Goal: Task Accomplishment & Management: Complete application form

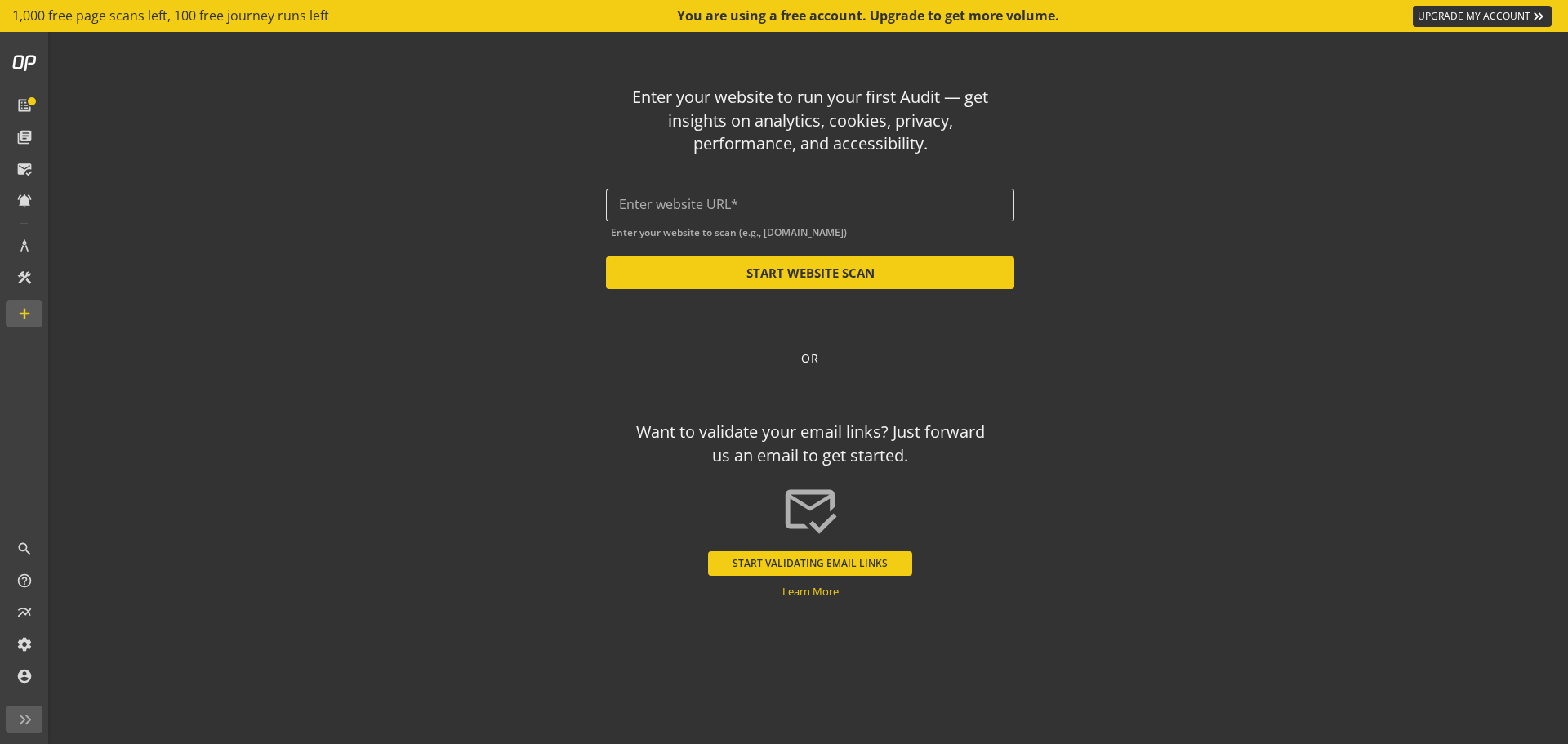
click at [701, 204] on input "text" at bounding box center [809, 205] width 382 height 15
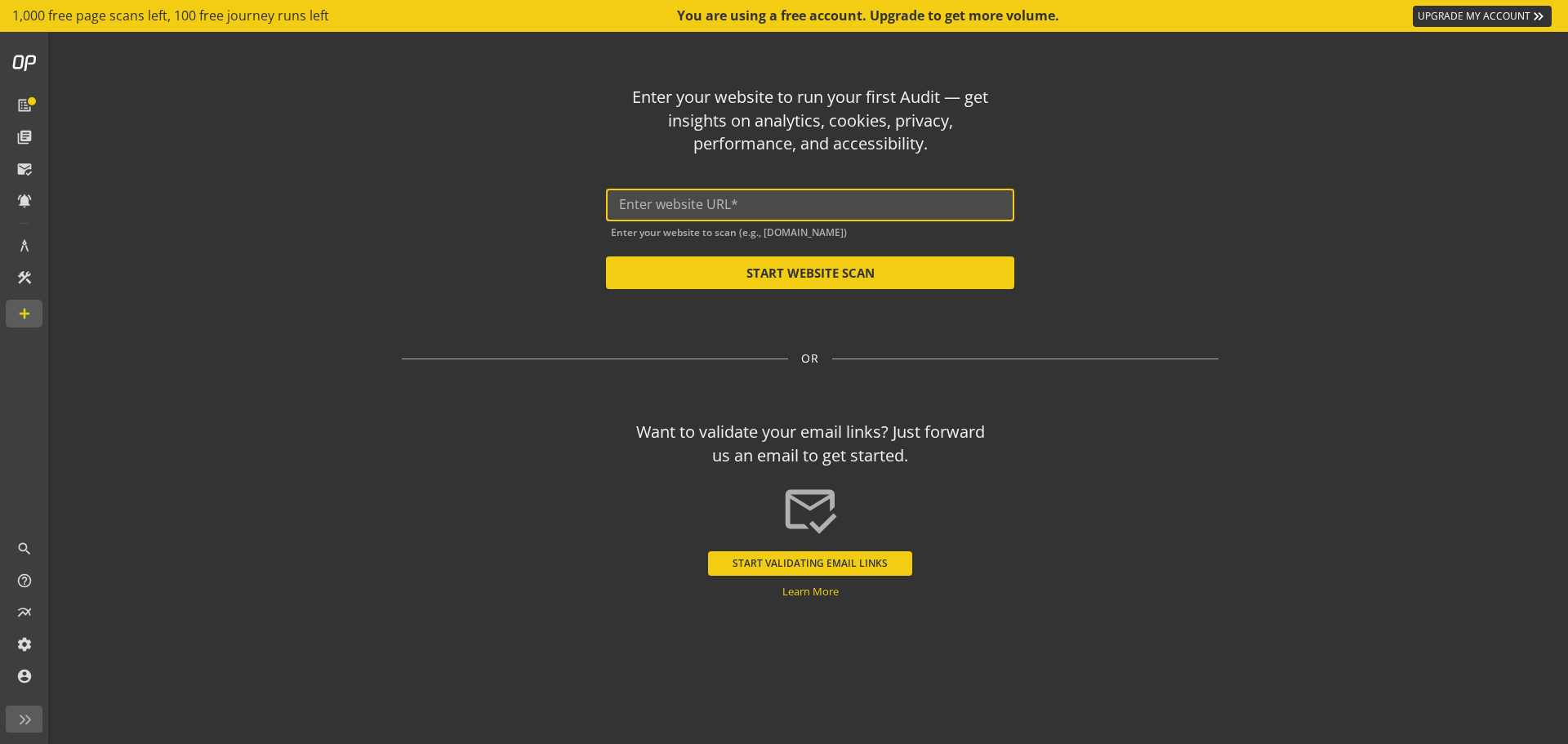
paste input "[URL][DOMAIN_NAME]"
type input "[URL][DOMAIN_NAME]"
click at [894, 274] on button "START WEBSITE SCAN" at bounding box center [810, 273] width 408 height 32
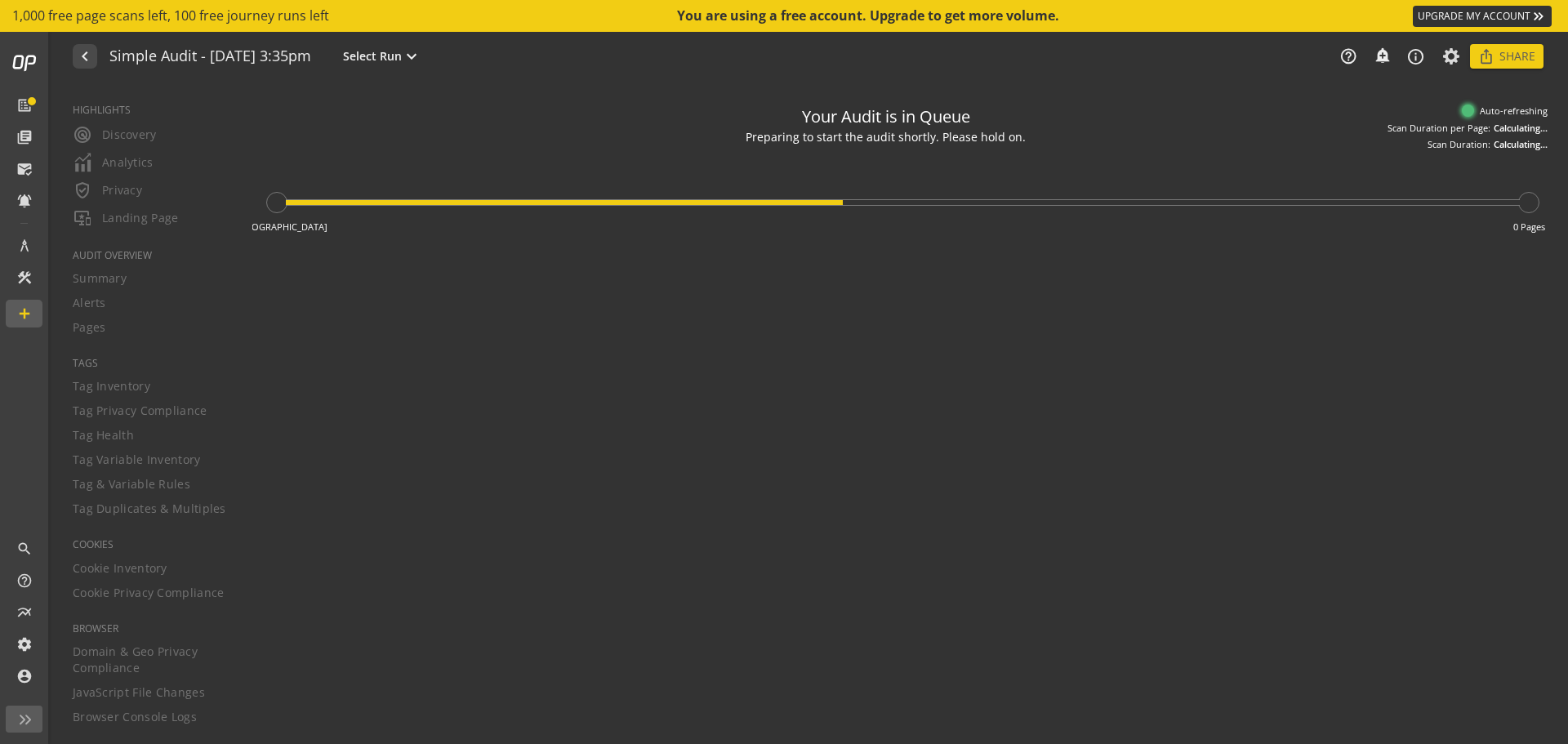
type textarea "Notes can include: -a description of what this audit is validating -changes in …"
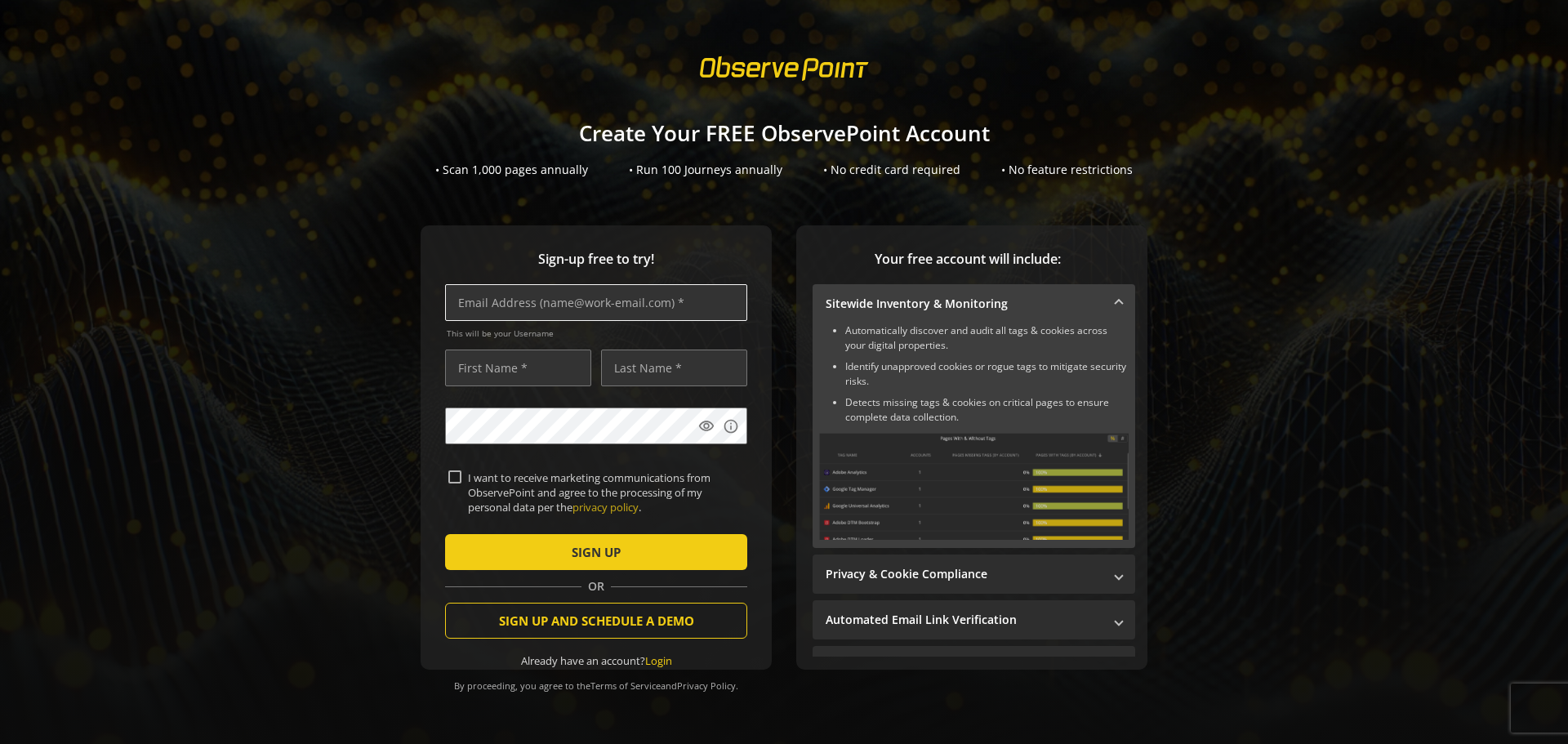
click at [525, 313] on input "text" at bounding box center [596, 302] width 302 height 37
type input "[EMAIL_ADDRESS][DOMAIN_NAME]"
click at [501, 358] on input "text" at bounding box center [518, 368] width 146 height 37
type input "[PERSON_NAME]"
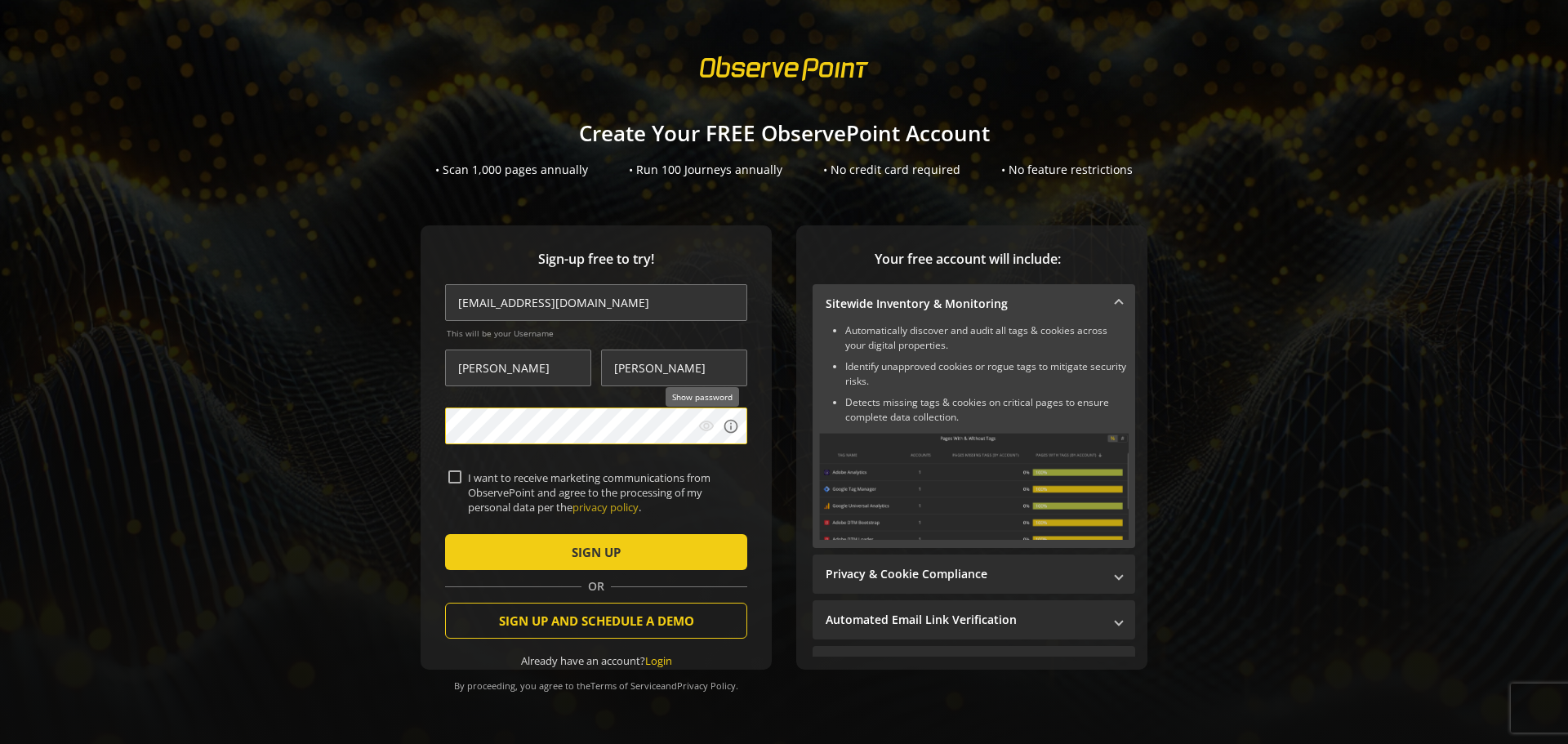
click at [703, 433] on mat-icon "visibility" at bounding box center [706, 426] width 16 height 16
click at [448, 475] on input "I want to receive marketing communications from ObservePoint and agree to the p…" at bounding box center [455, 477] width 13 height 13
checkbox input "true"
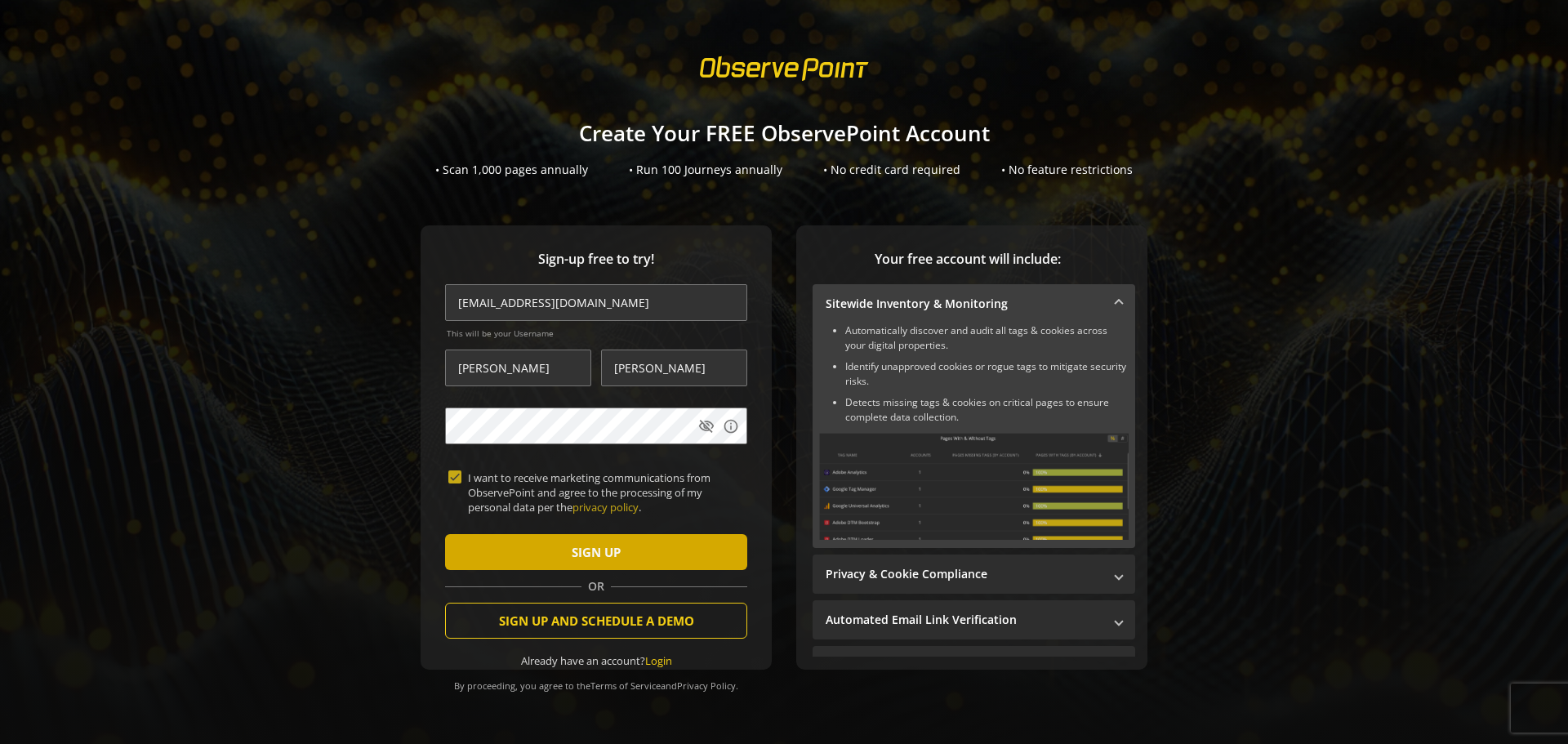
click at [492, 557] on span "submit" at bounding box center [596, 552] width 302 height 39
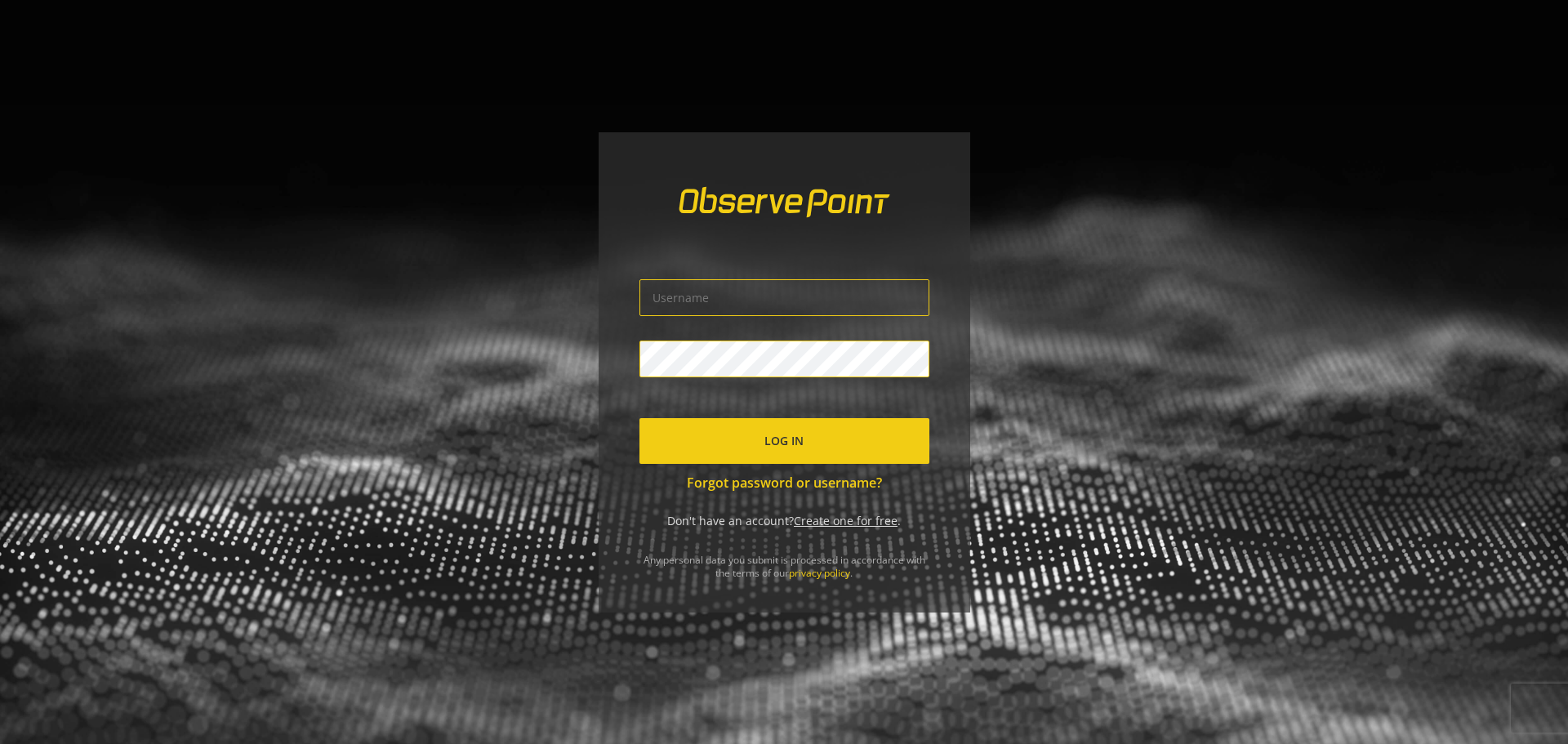
type input "[EMAIL_ADDRESS][DOMAIN_NAME]"
